Goal: Task Accomplishment & Management: Complete application form

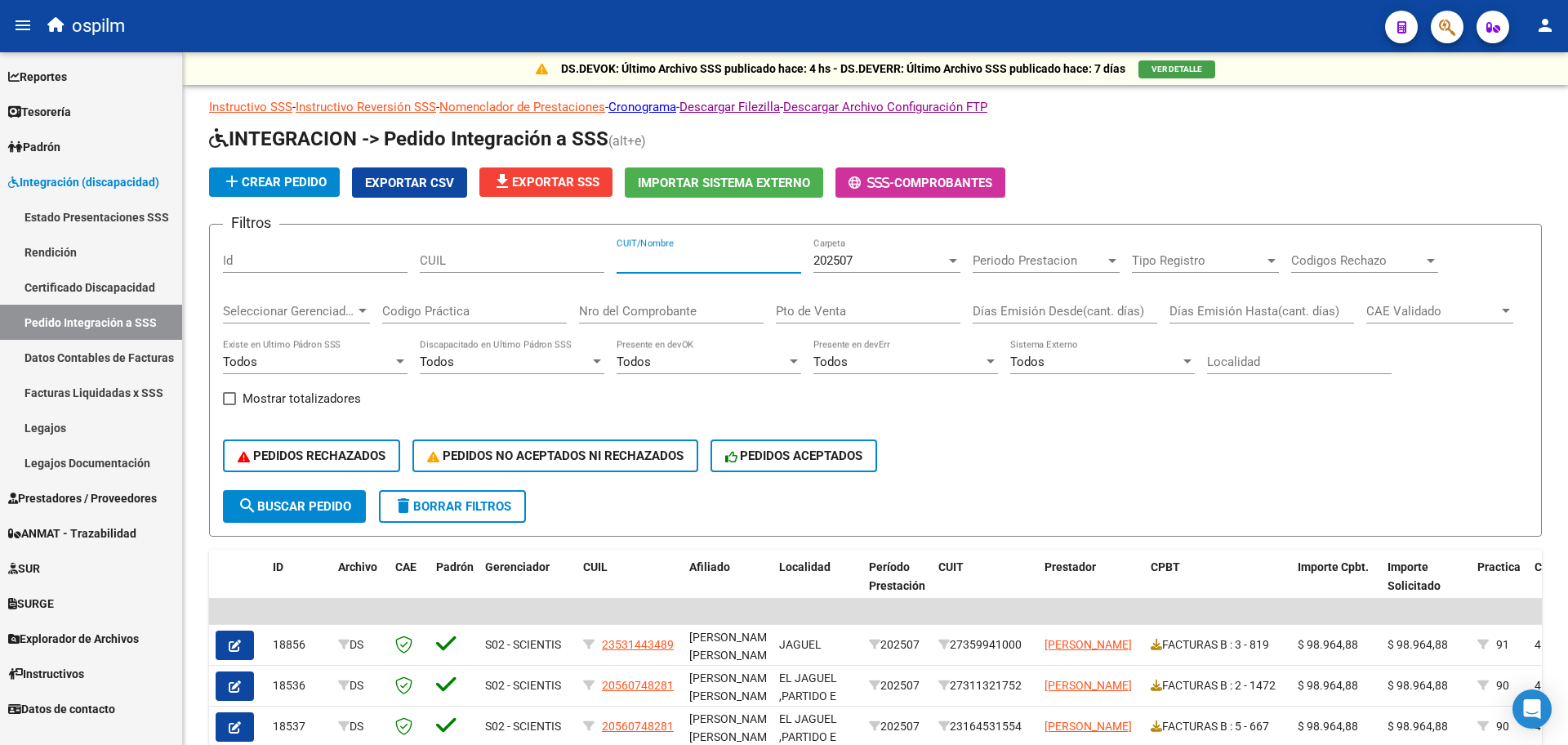
scroll to position [402, 0]
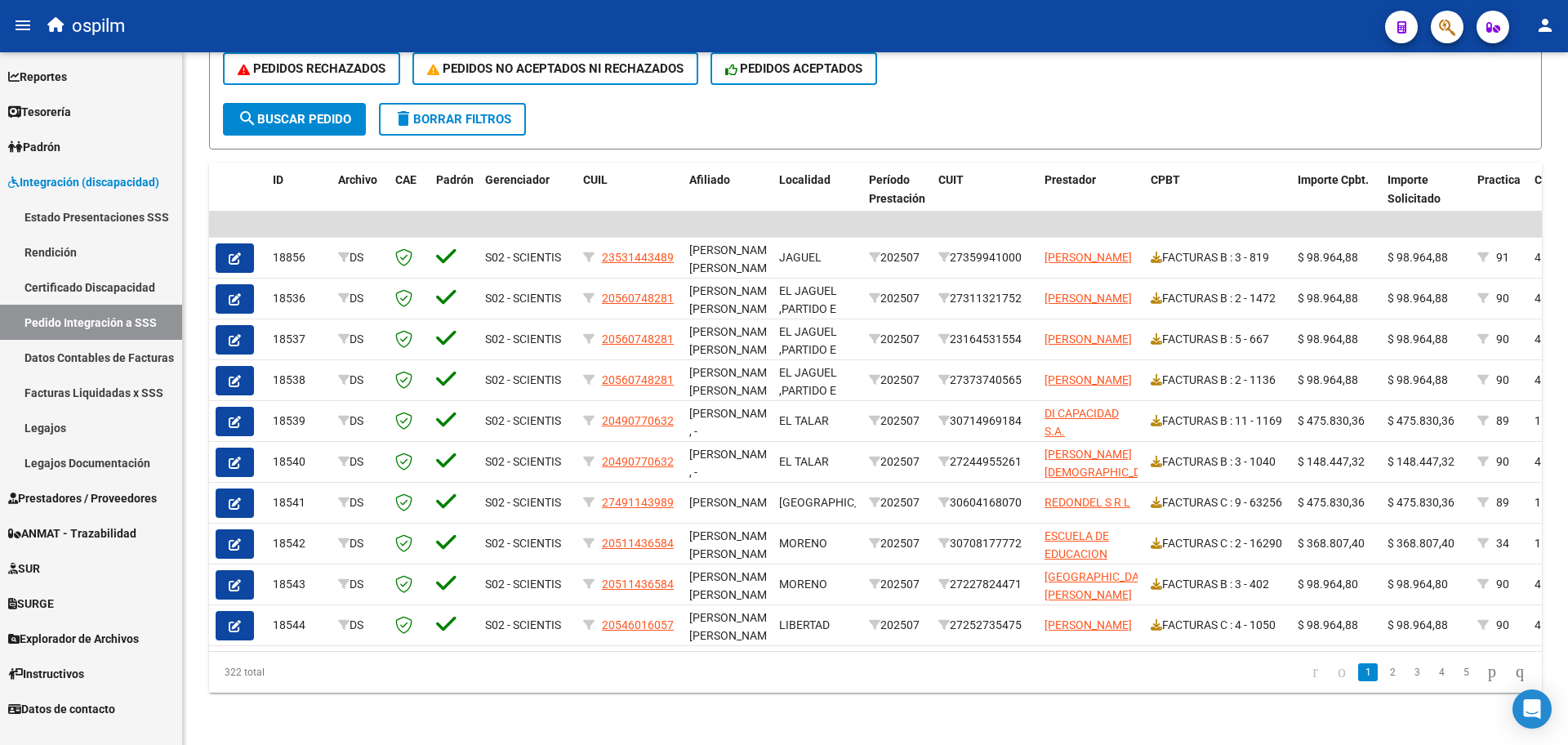
click at [97, 489] on span "Prestadores / Proveedores" at bounding box center [82, 498] width 149 height 18
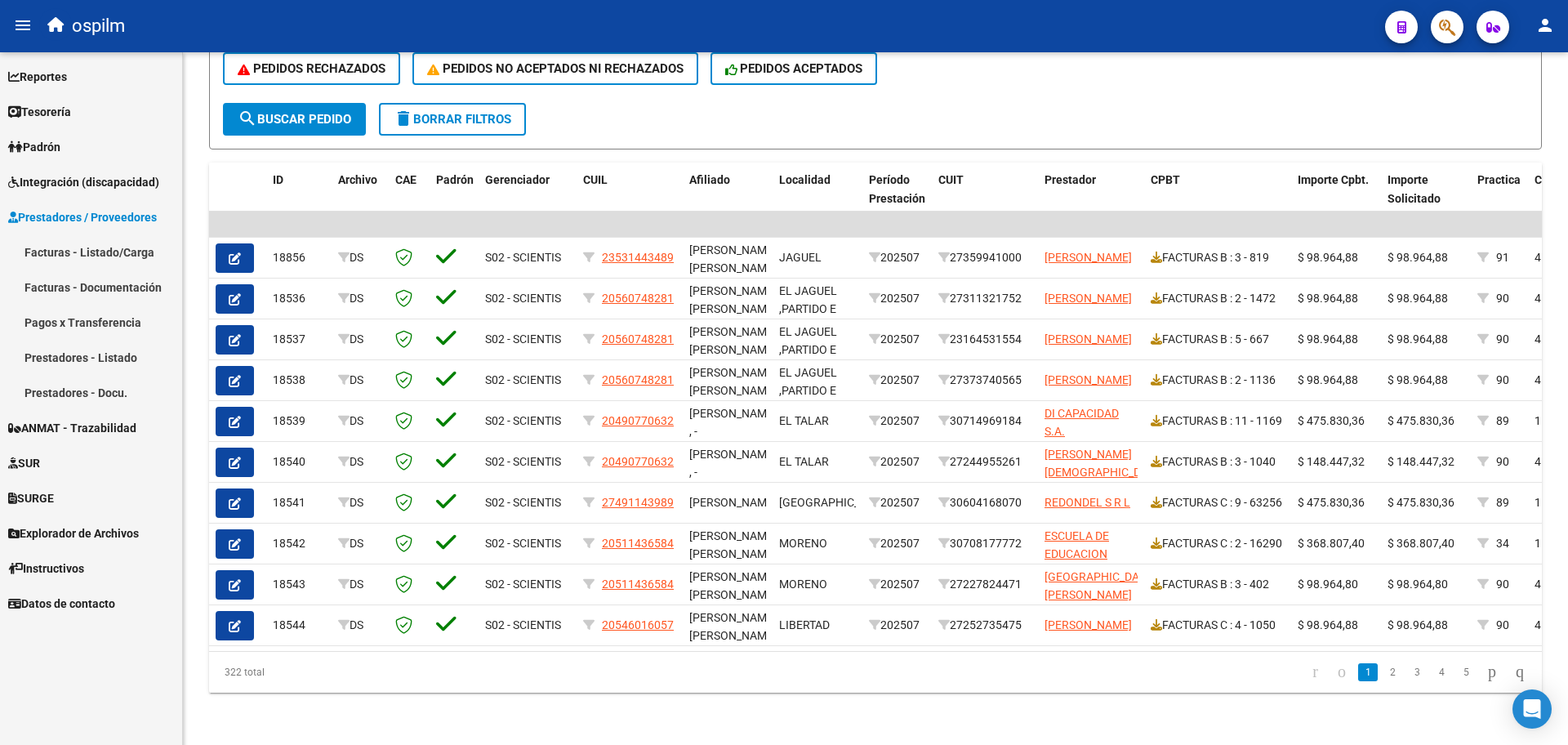
click at [107, 257] on link "Facturas - Listado/Carga" at bounding box center [91, 252] width 182 height 35
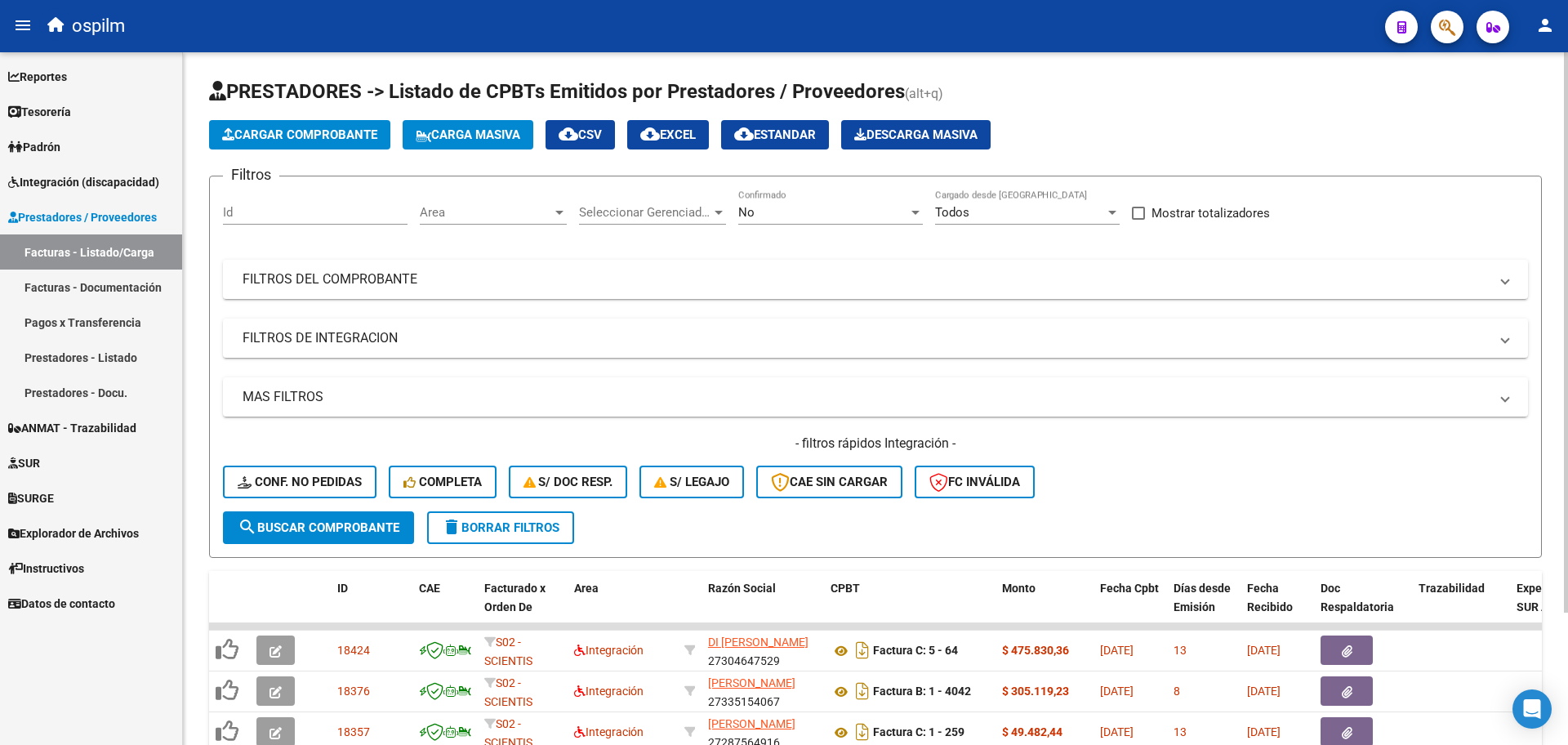
scroll to position [163, 0]
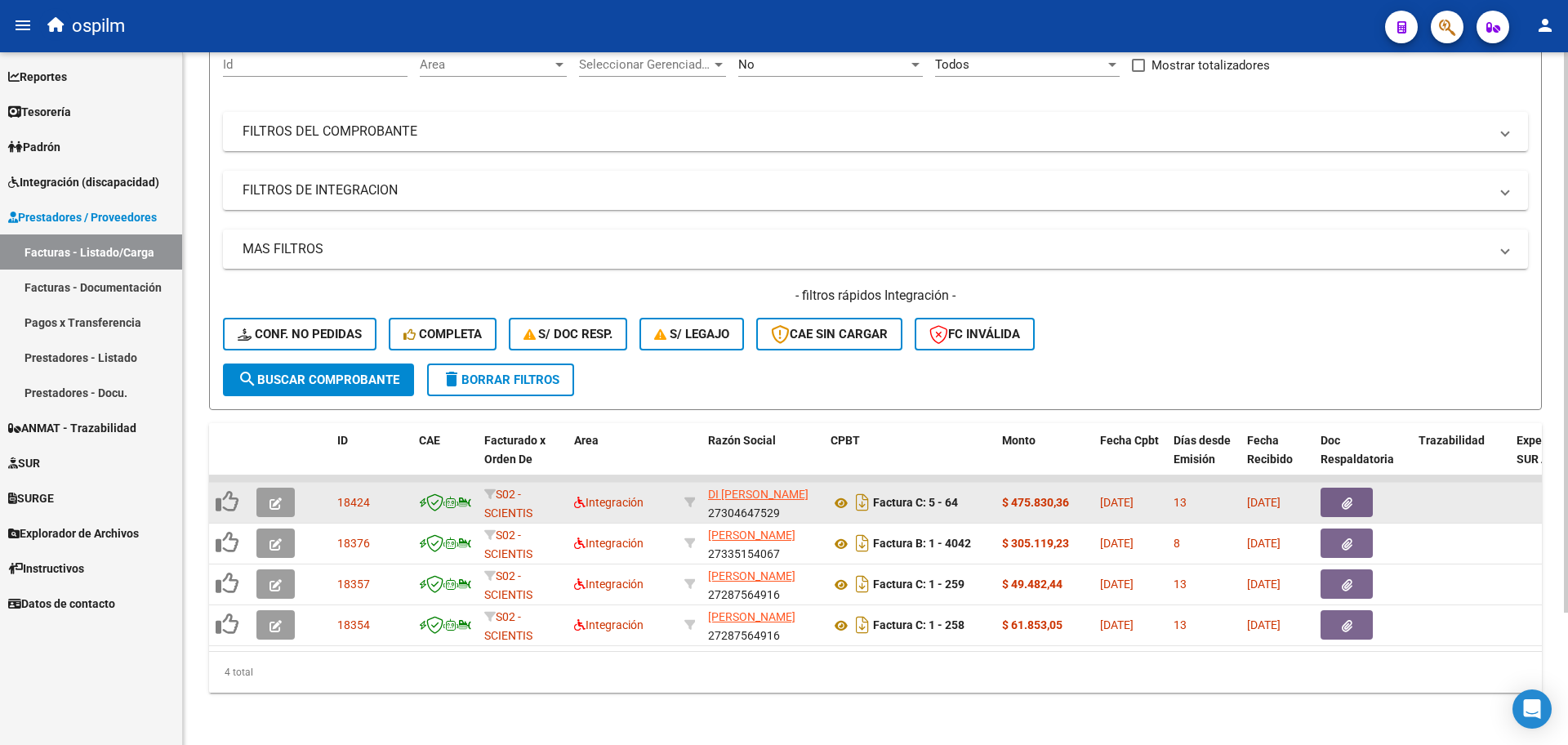
click at [276, 498] on button "button" at bounding box center [276, 502] width 38 height 29
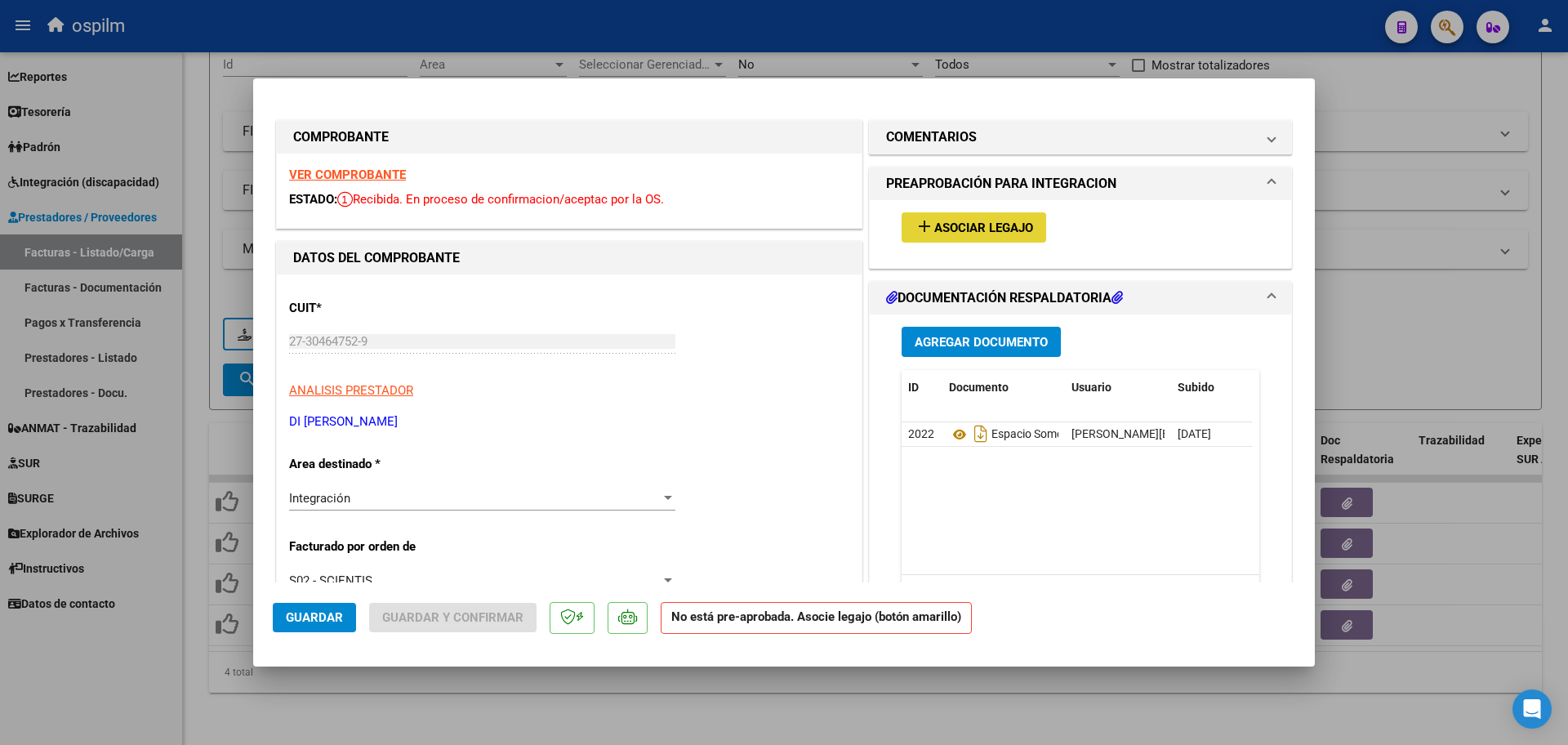
click at [949, 231] on span "Asociar Legajo" at bounding box center [983, 227] width 99 height 15
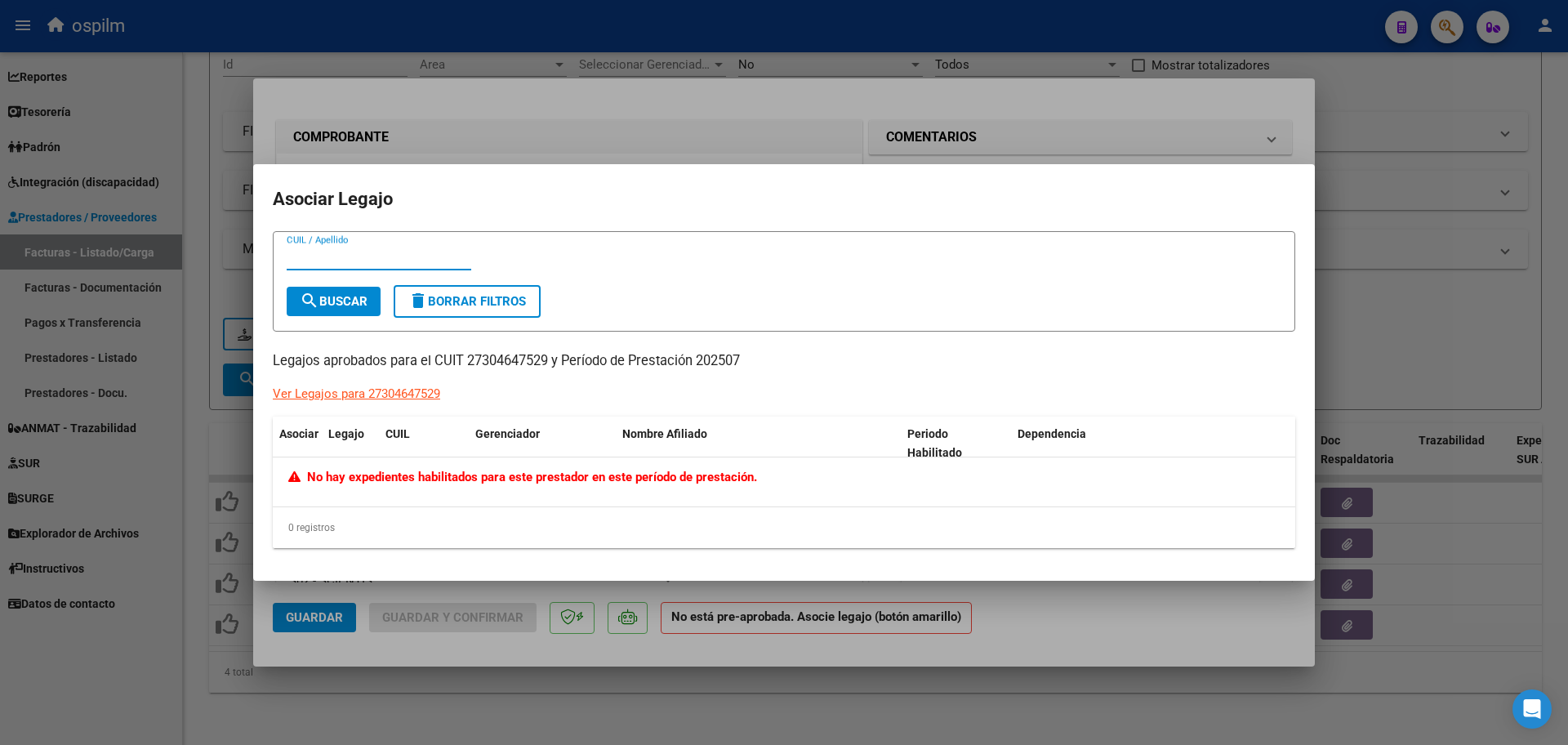
click at [252, 690] on div at bounding box center [784, 372] width 1568 height 745
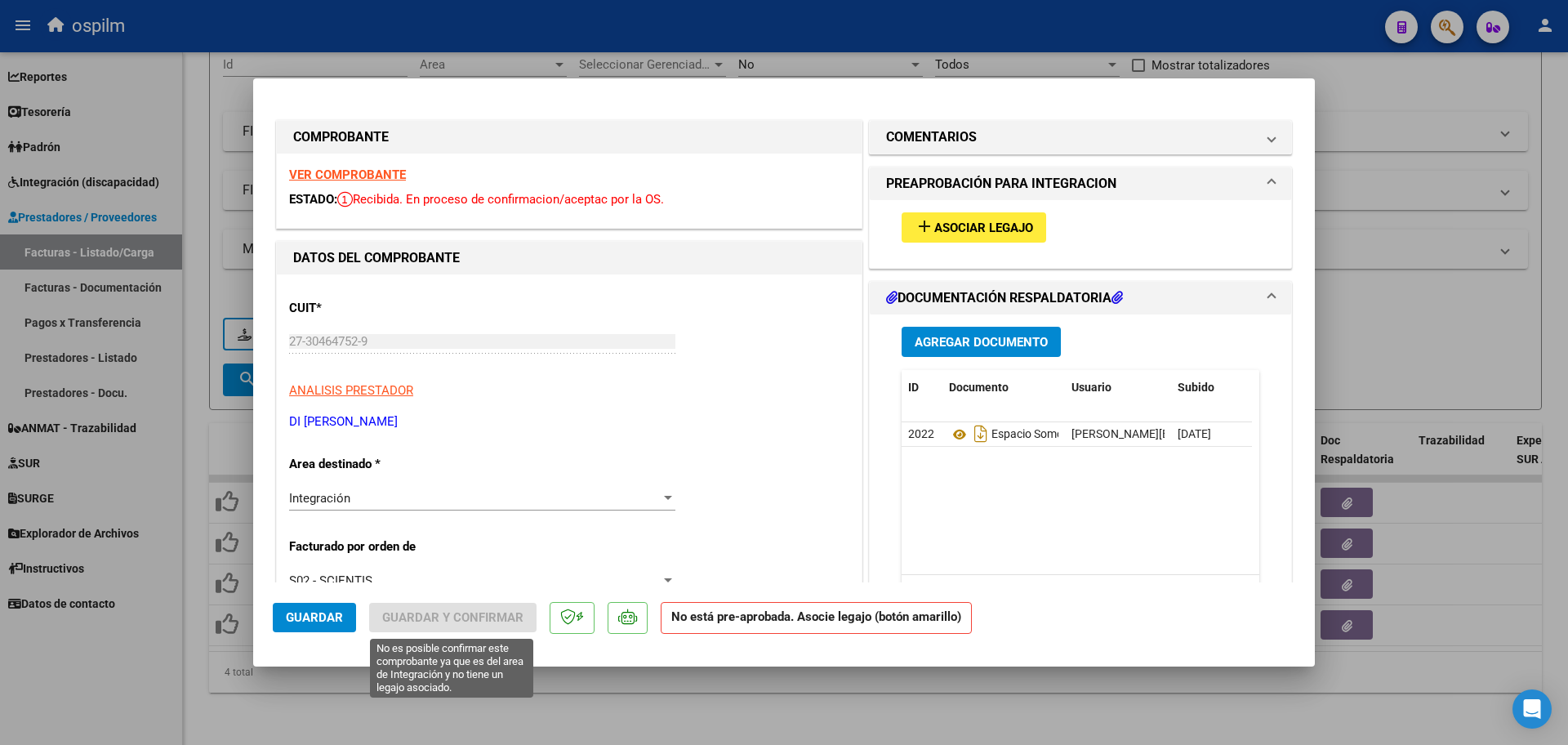
click at [496, 694] on div at bounding box center [784, 372] width 1568 height 745
type input "$ 0,00"
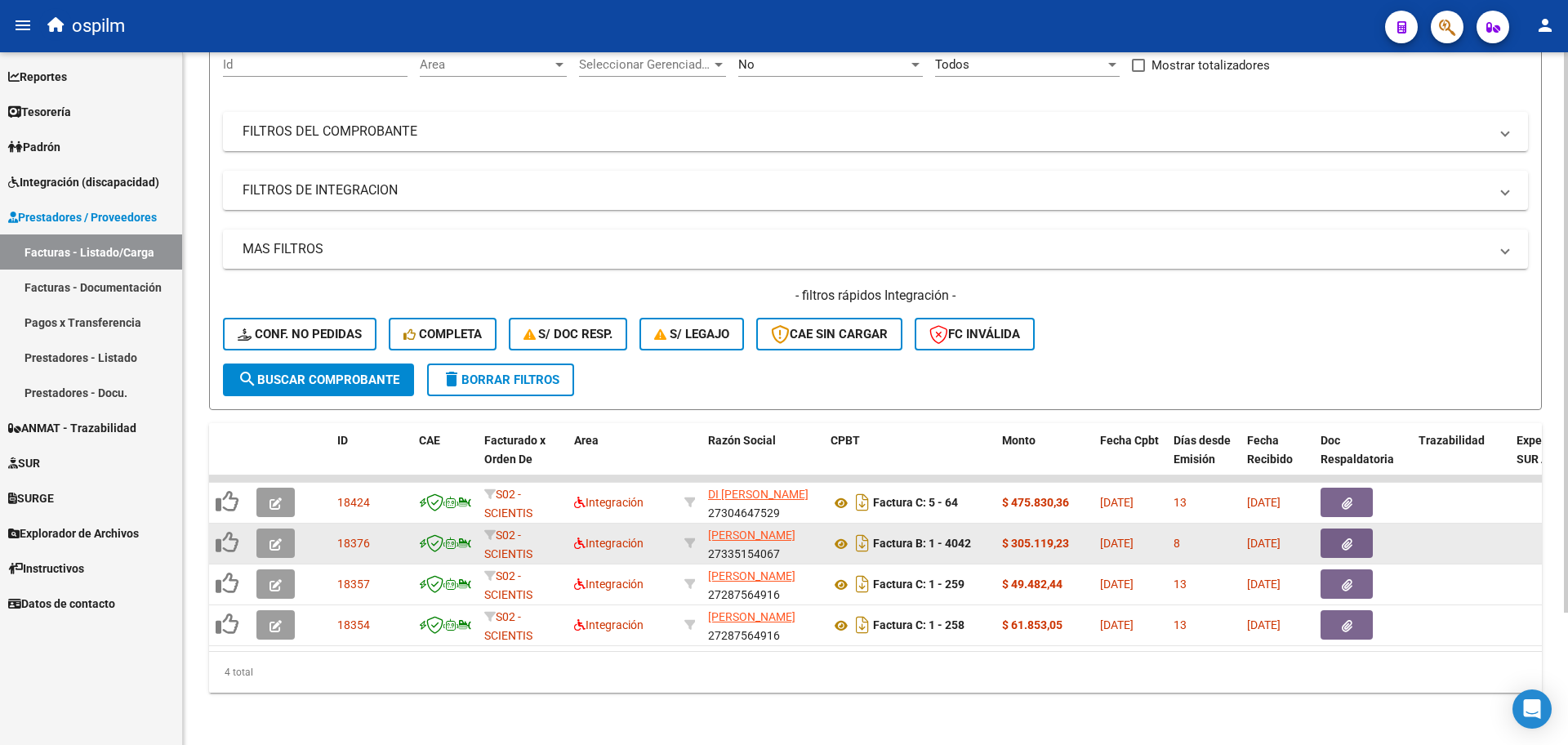
click at [280, 538] on icon "button" at bounding box center [276, 545] width 13 height 13
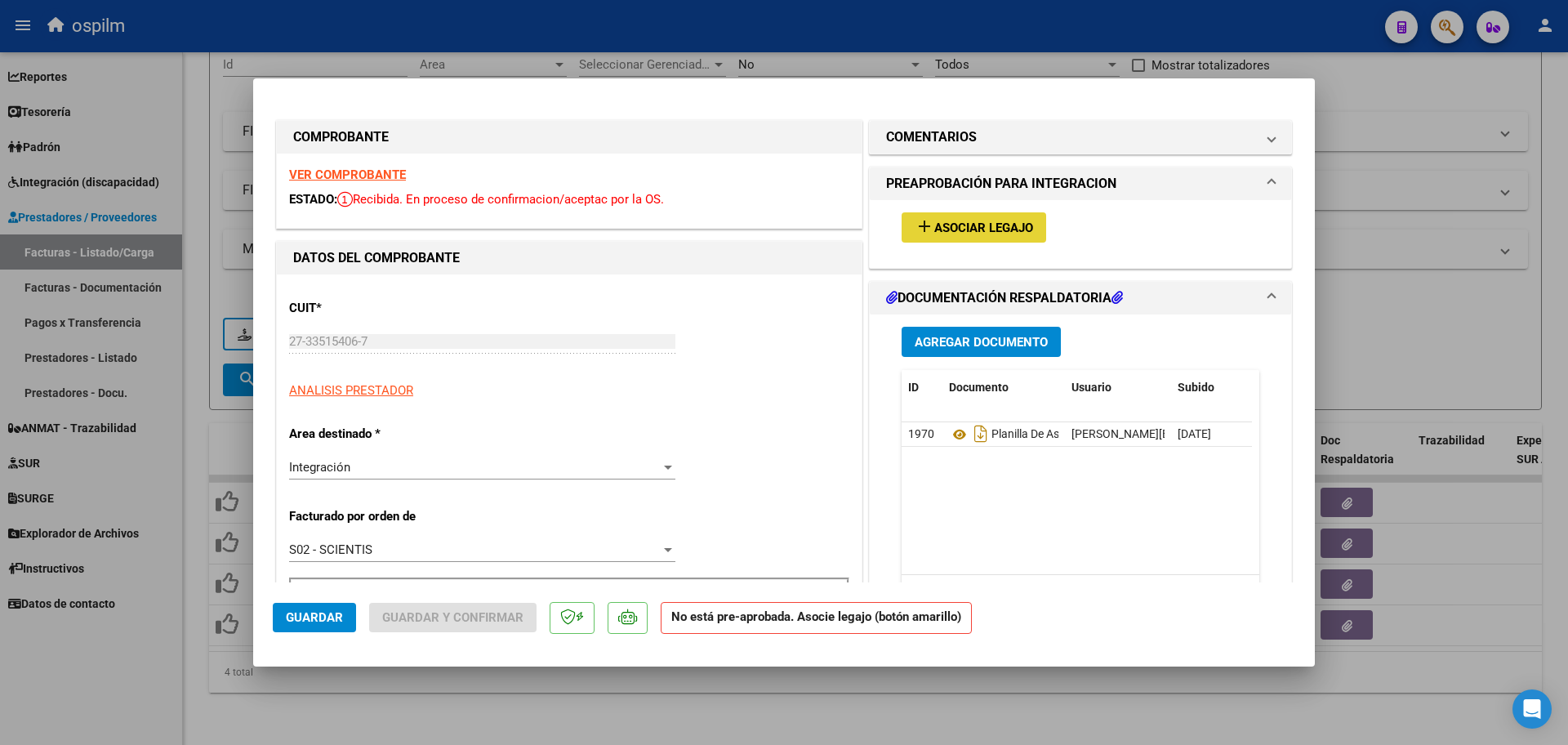
click at [1015, 232] on span "Asociar Legajo" at bounding box center [983, 227] width 99 height 15
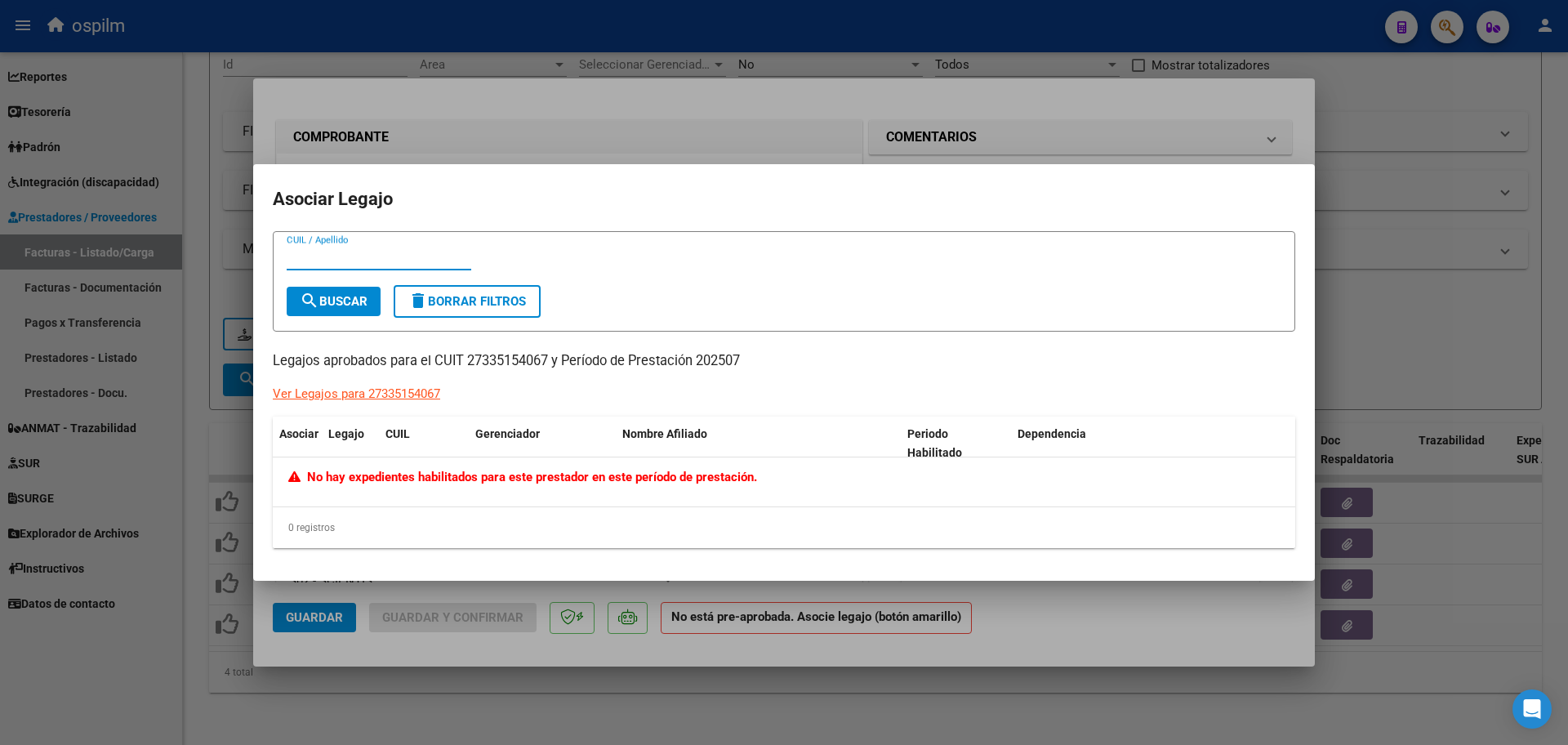
click at [505, 702] on div at bounding box center [784, 372] width 1568 height 745
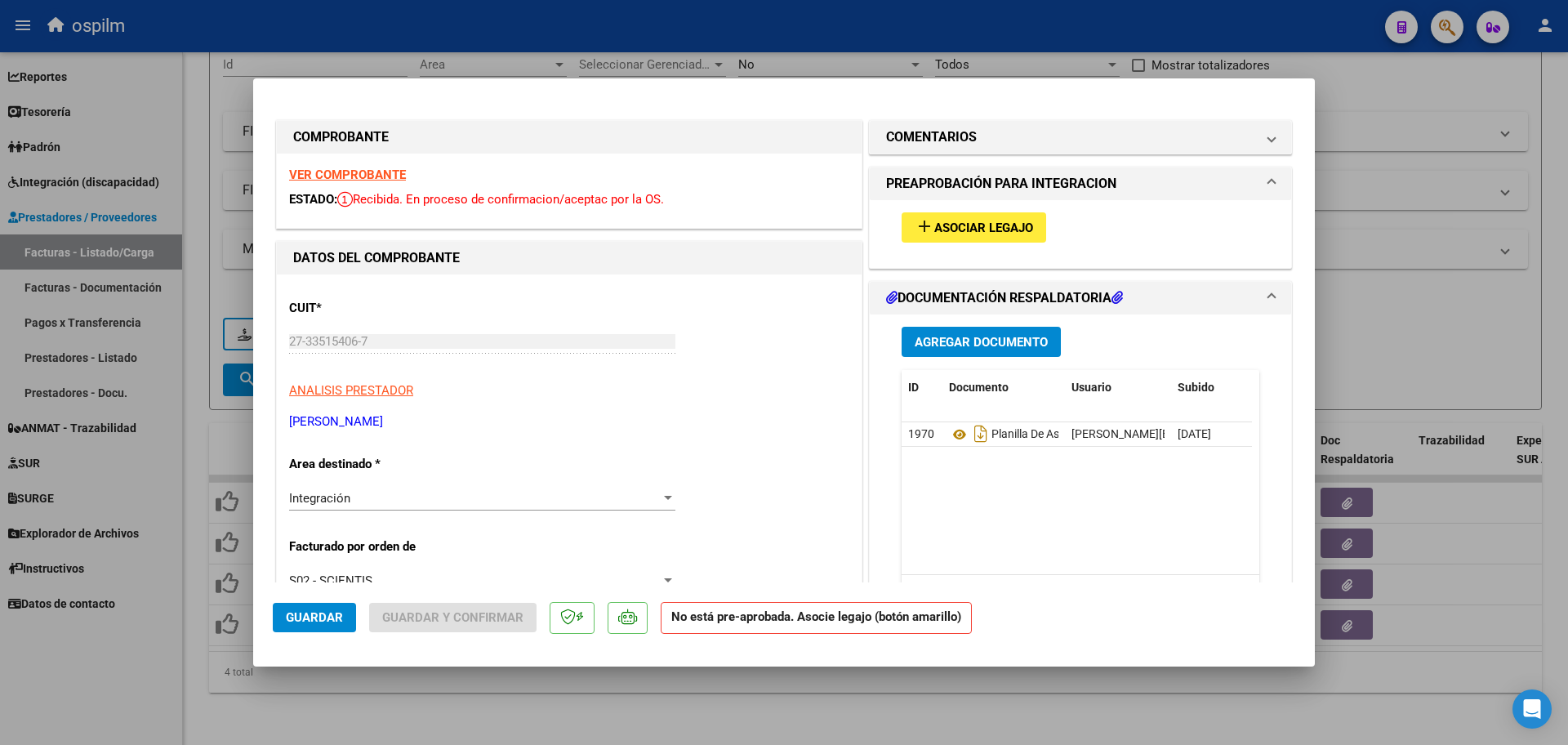
click at [305, 675] on div at bounding box center [784, 372] width 1568 height 745
type input "$ 0,00"
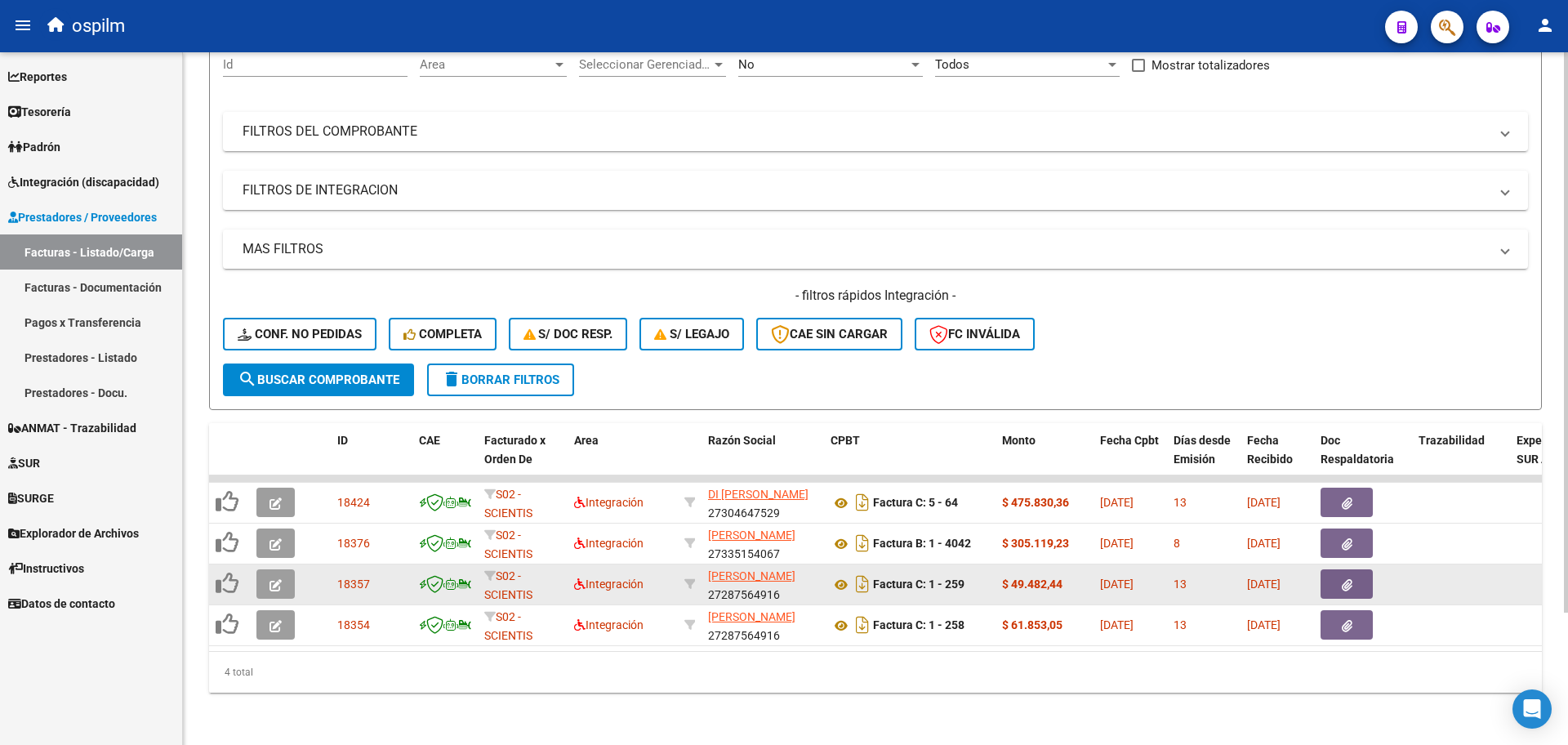
click at [266, 569] on button "button" at bounding box center [276, 584] width 38 height 29
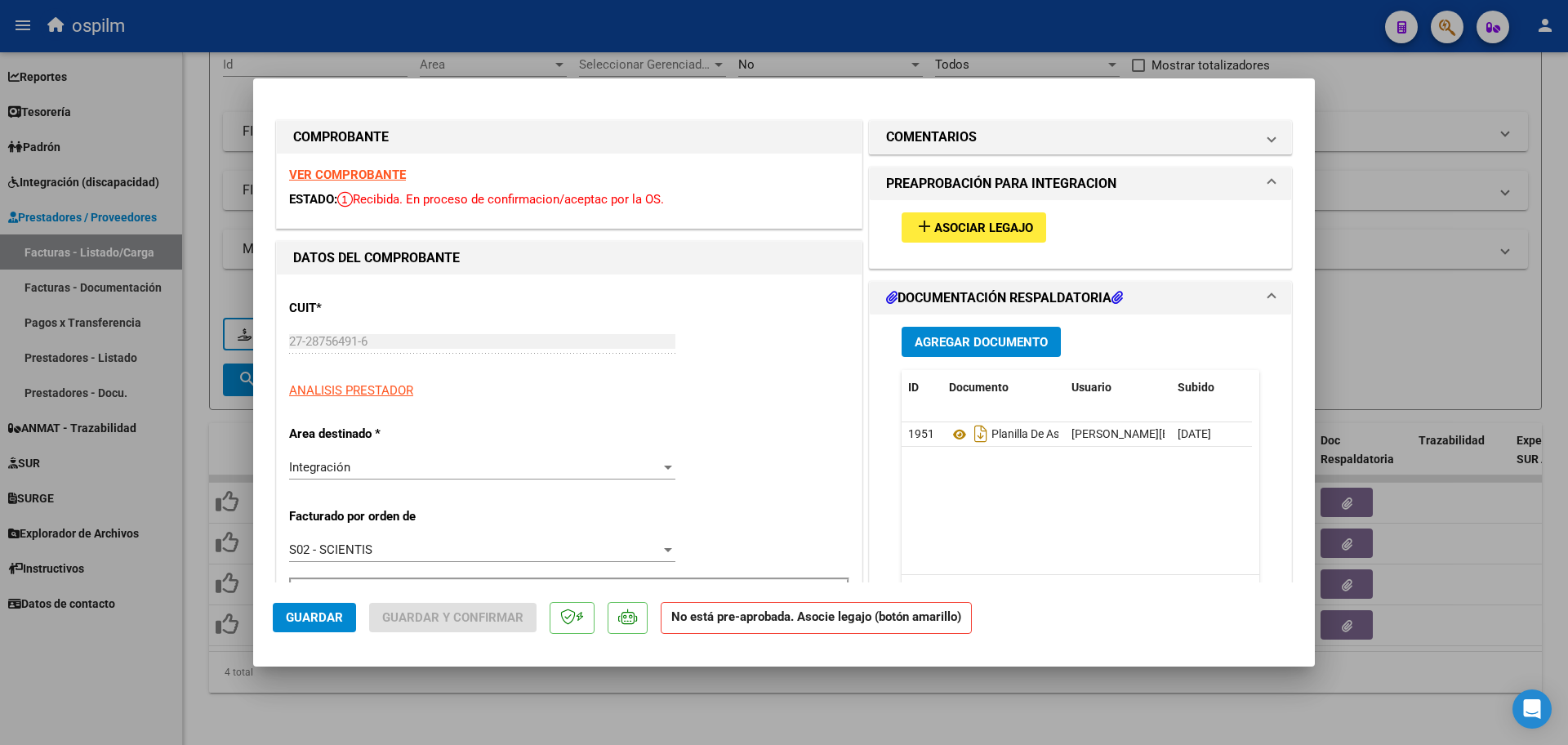
click at [939, 220] on span "Asociar Legajo" at bounding box center [983, 227] width 99 height 15
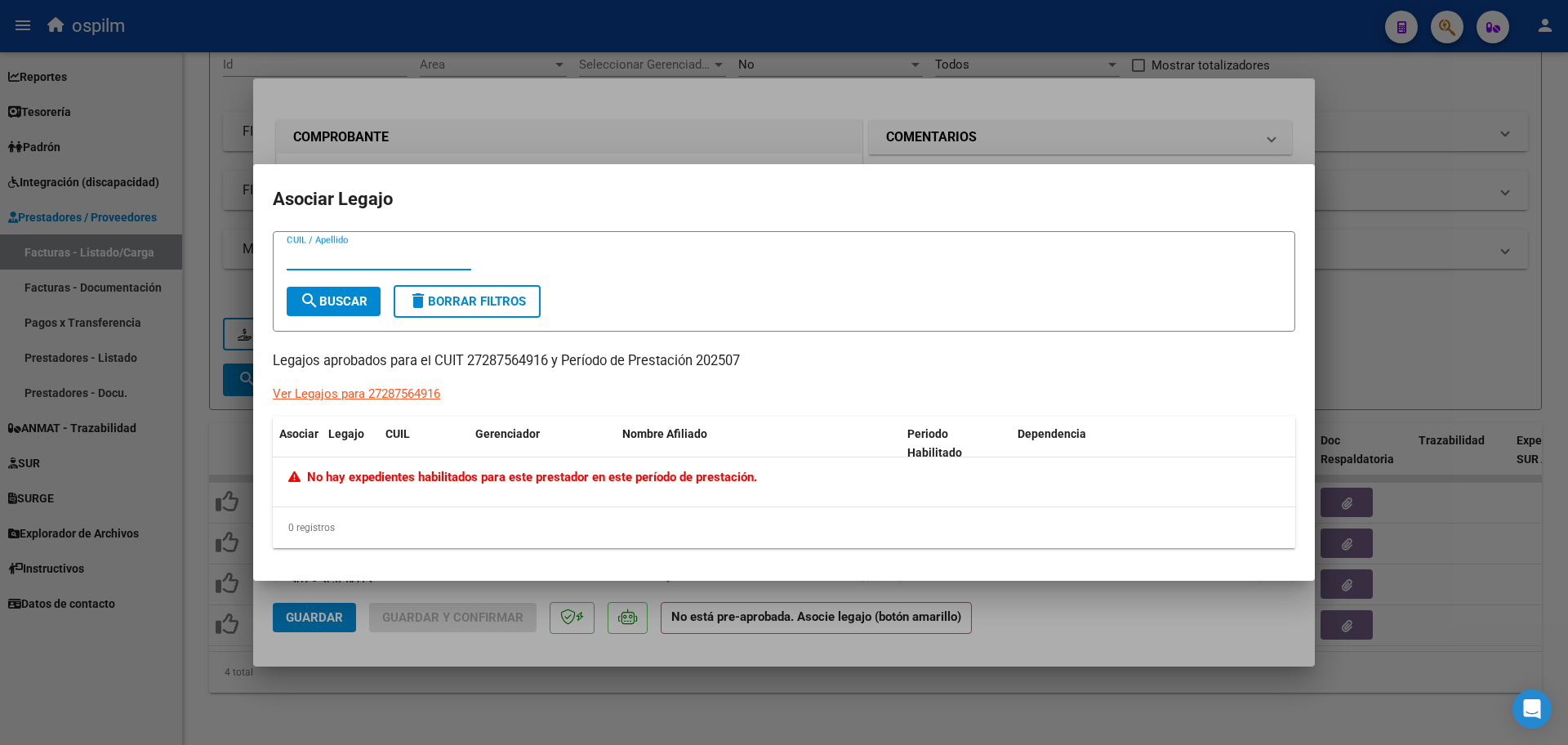
click at [654, 731] on div at bounding box center [784, 372] width 1568 height 745
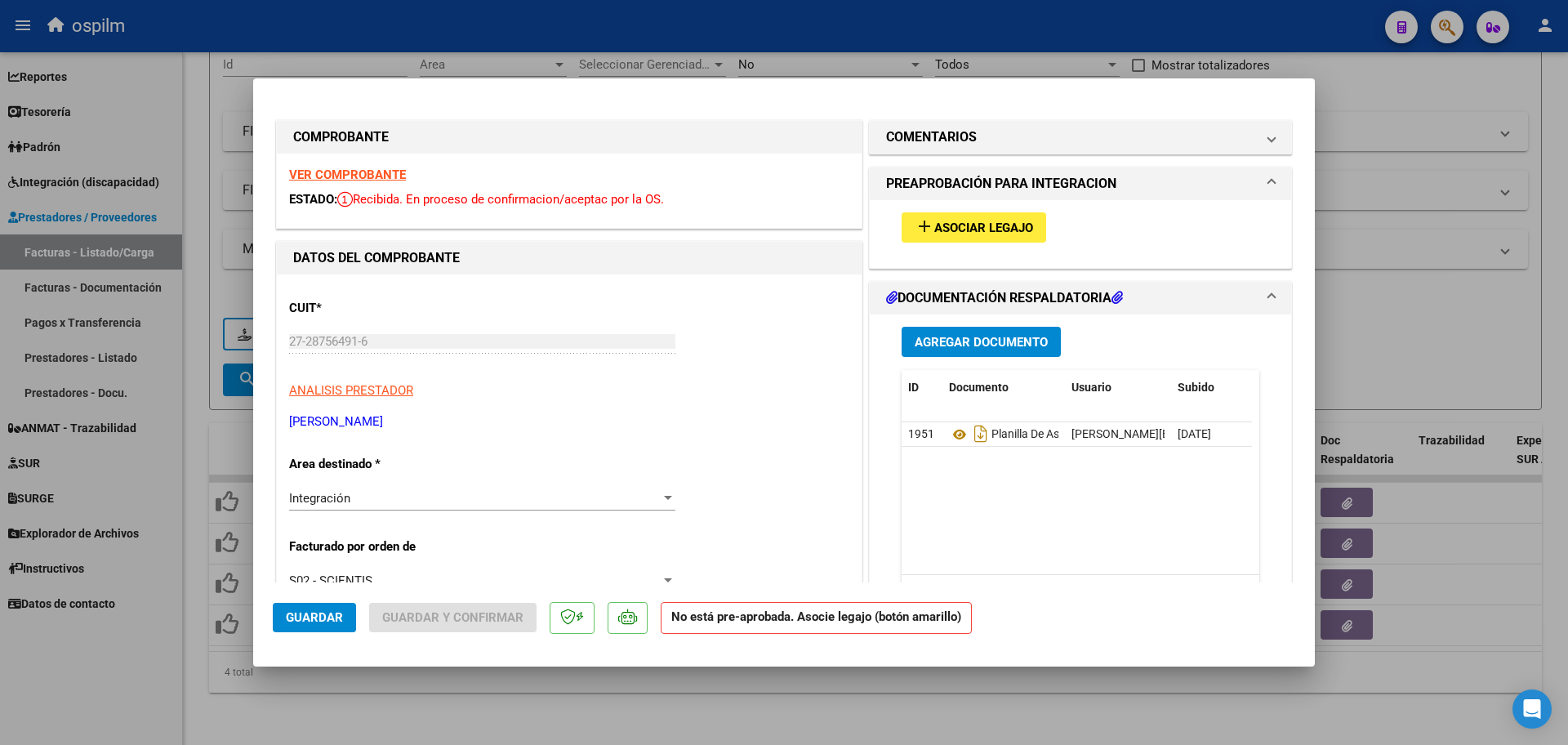
click at [592, 671] on div at bounding box center [784, 372] width 1568 height 745
type input "$ 0,00"
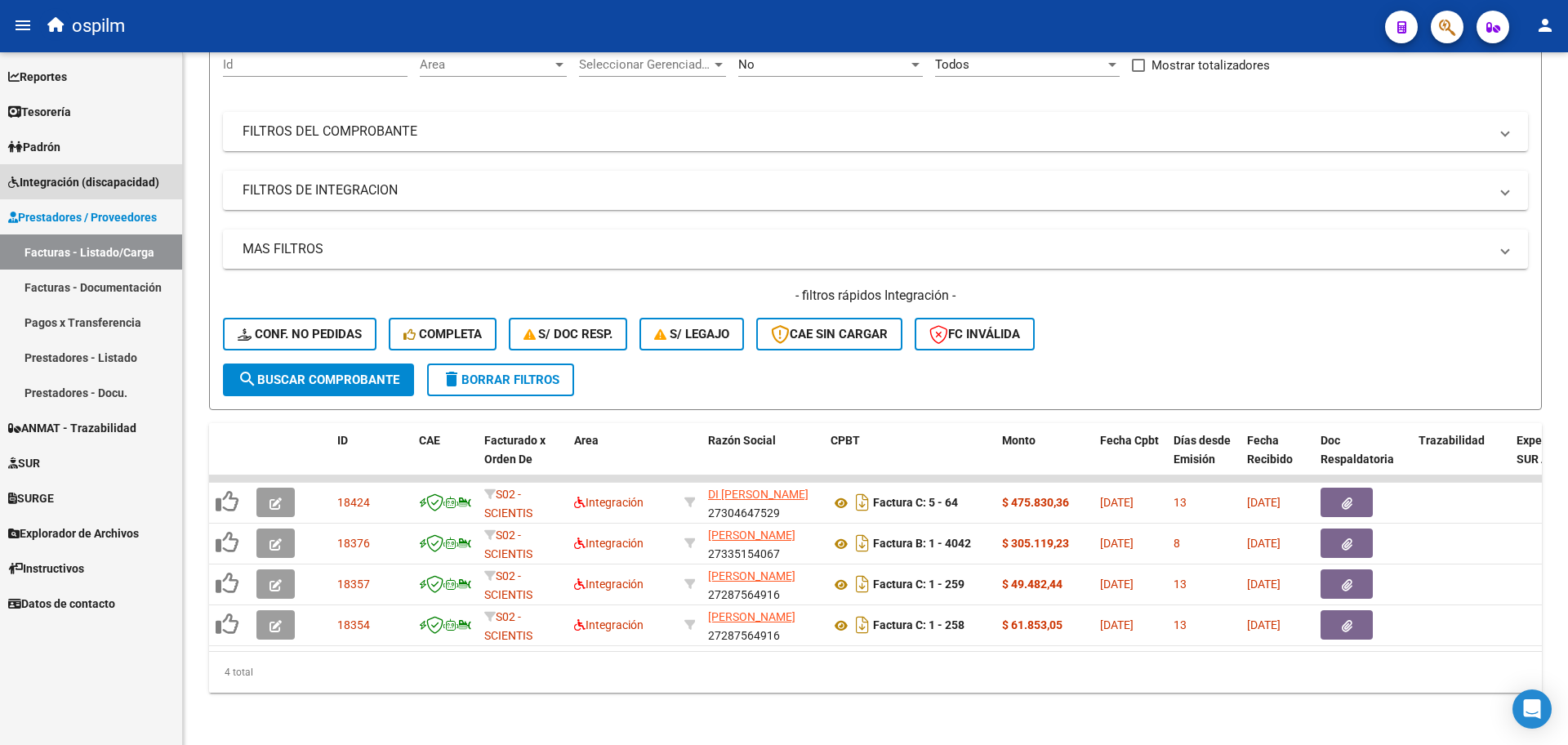
click at [91, 185] on span "Integración (discapacidad)" at bounding box center [83, 182] width 151 height 18
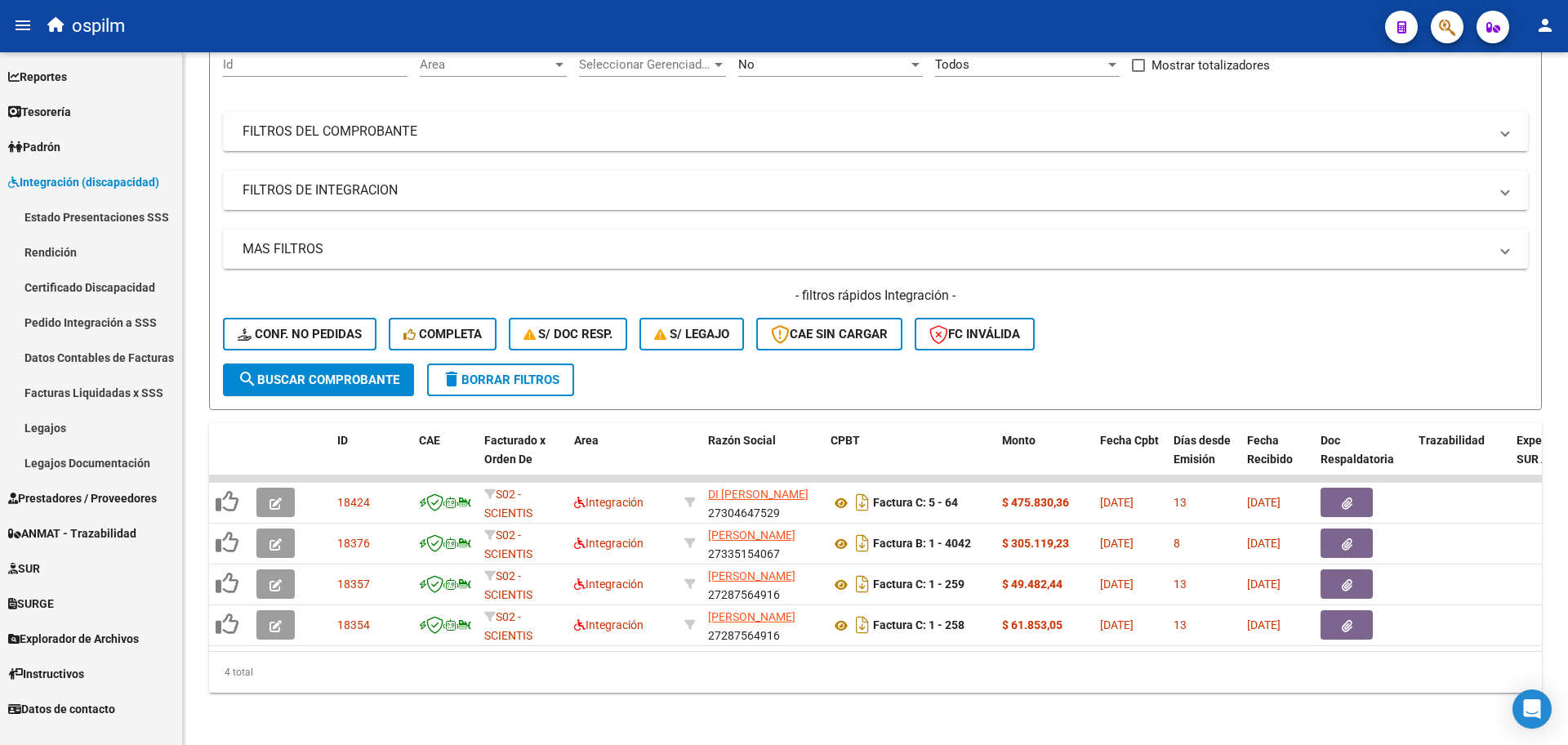
click at [93, 318] on link "Pedido Integración a SSS" at bounding box center [91, 322] width 182 height 35
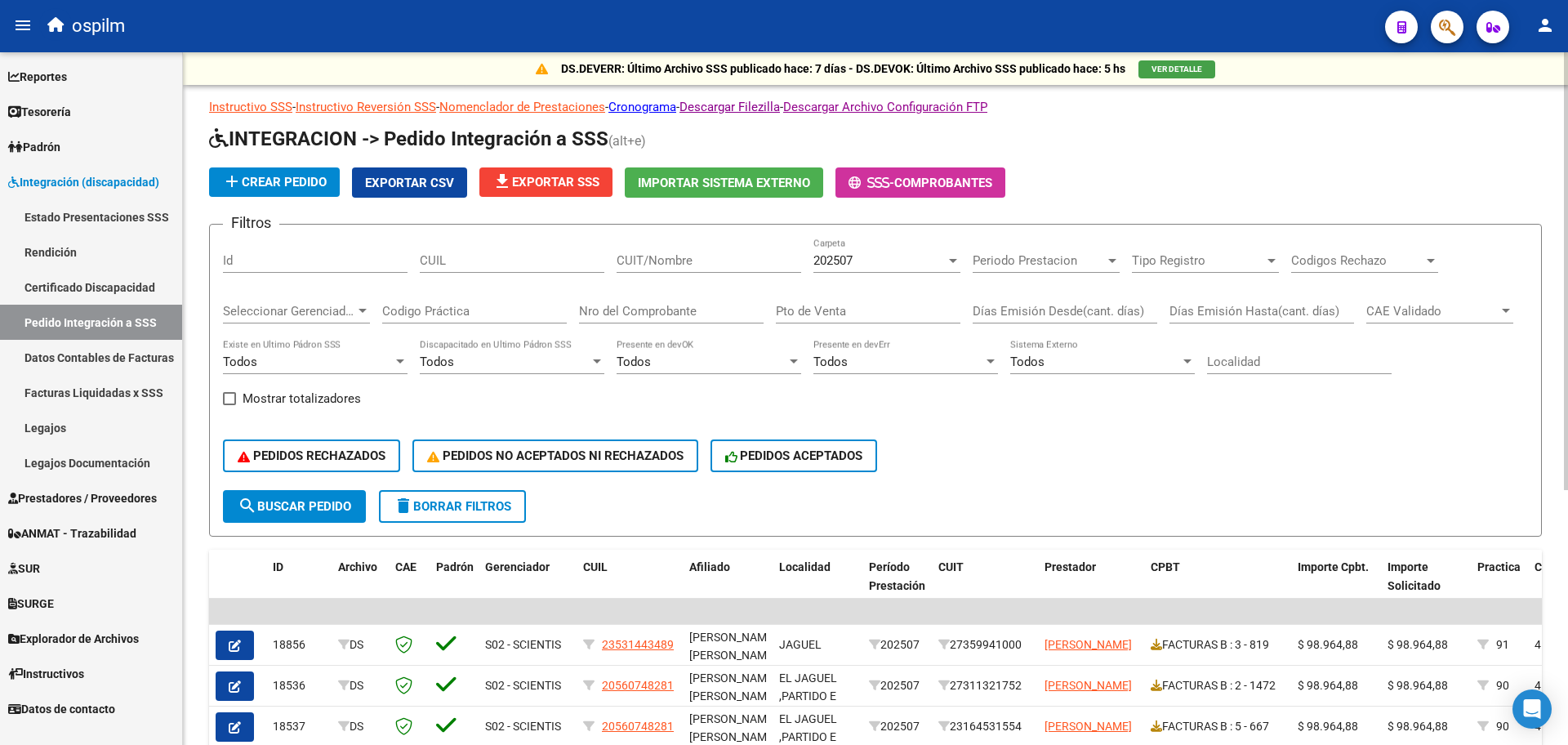
click at [590, 178] on span "file_download Exportar SSS" at bounding box center [546, 182] width 107 height 15
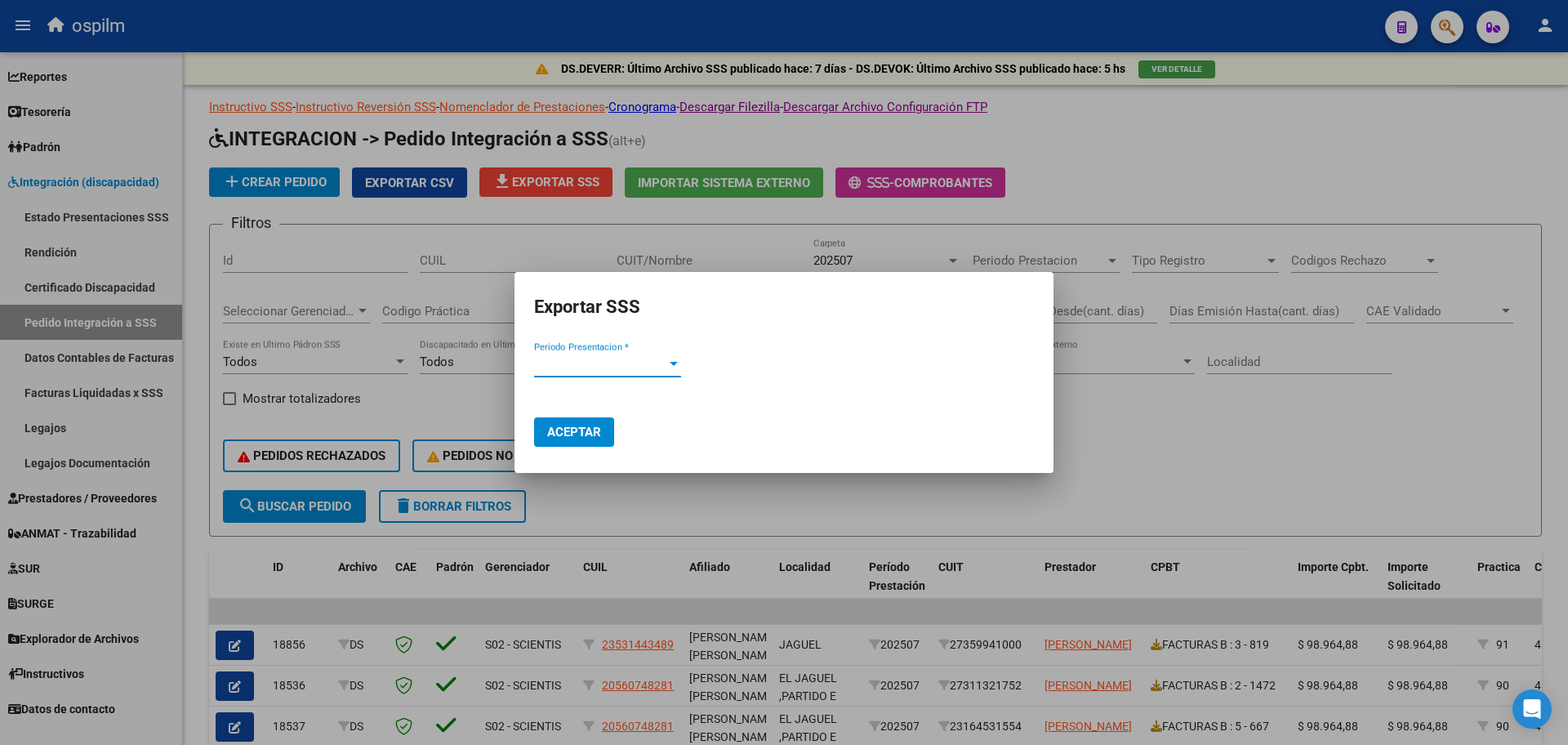
click at [648, 374] on div "Periodo Presentacion * Periodo Presentacion *" at bounding box center [607, 372] width 147 height 40
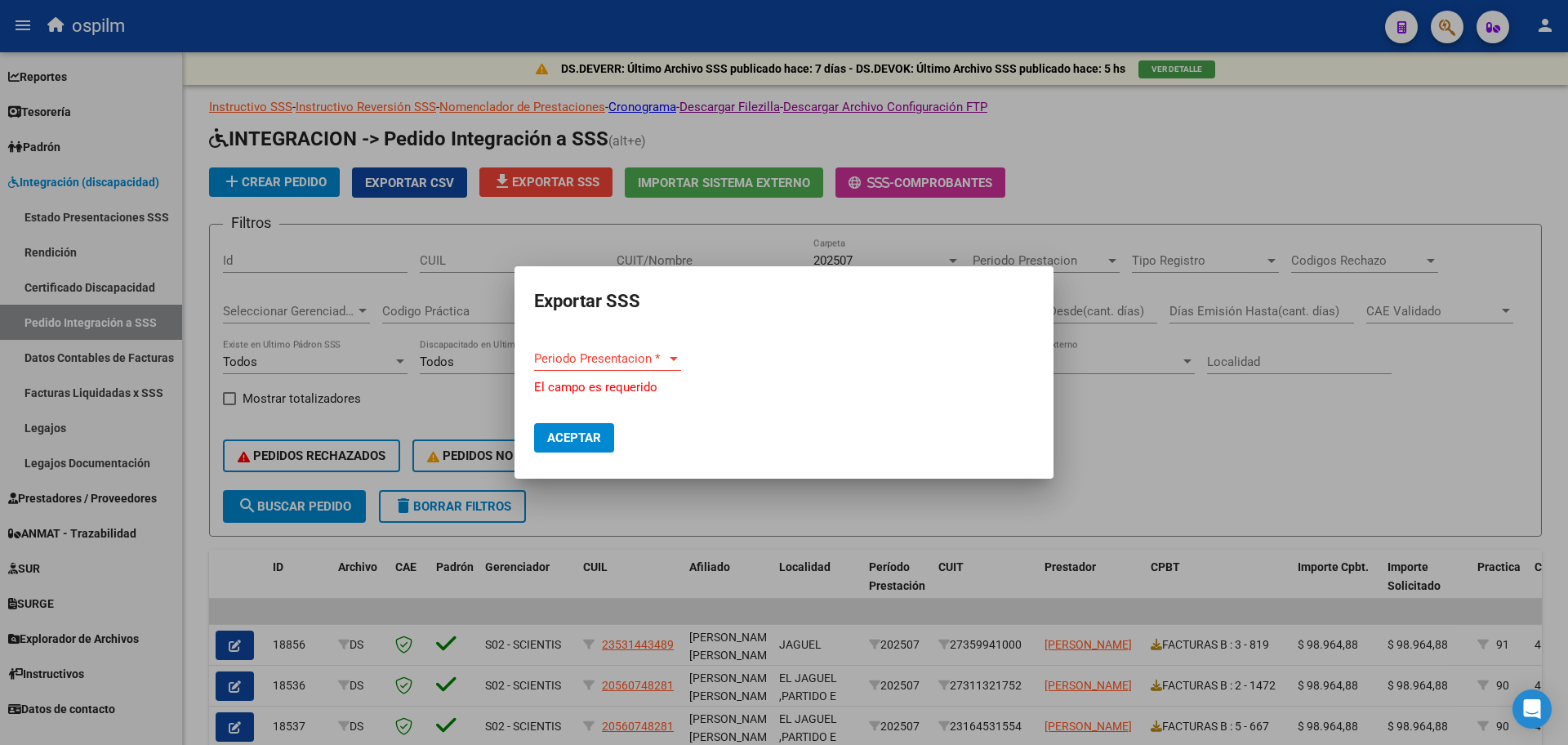
click at [604, 367] on div "Periodo Presentacion * Periodo Presentacion *" at bounding box center [607, 358] width 147 height 24
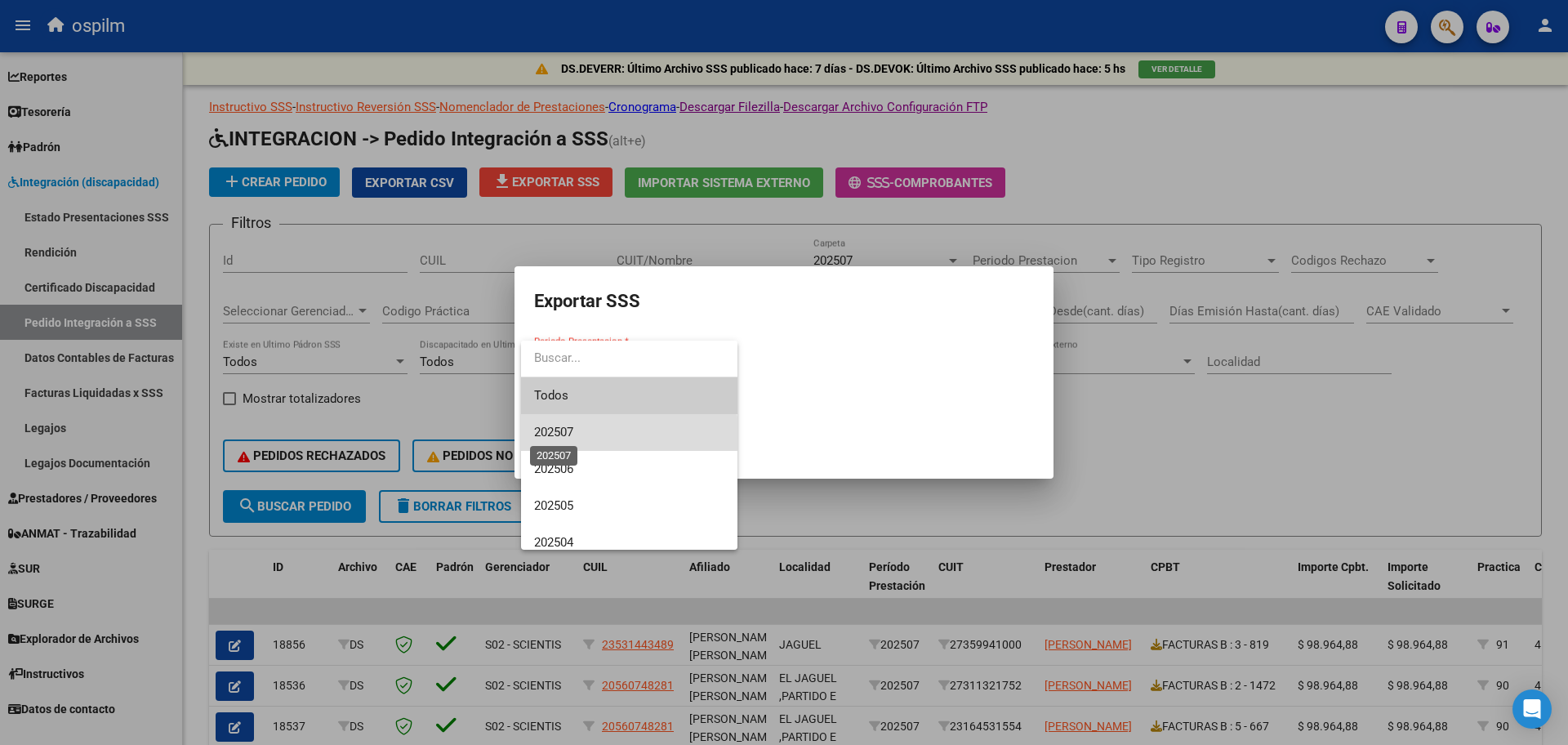
click at [573, 433] on span "202507" at bounding box center [553, 432] width 39 height 15
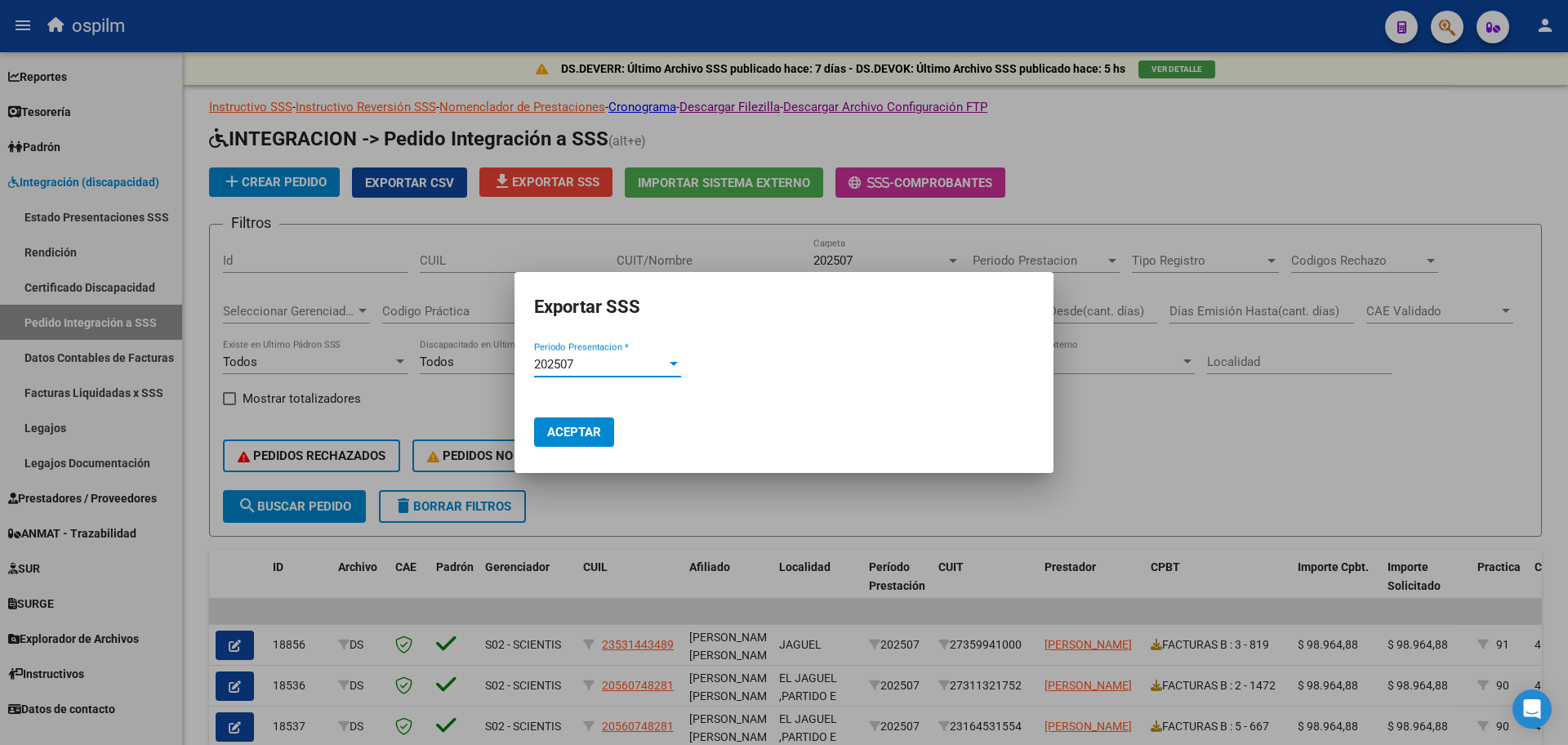
click at [555, 440] on button "Aceptar" at bounding box center [574, 431] width 80 height 29
click at [1243, 518] on div at bounding box center [784, 372] width 1568 height 745
